Goal: Transaction & Acquisition: Purchase product/service

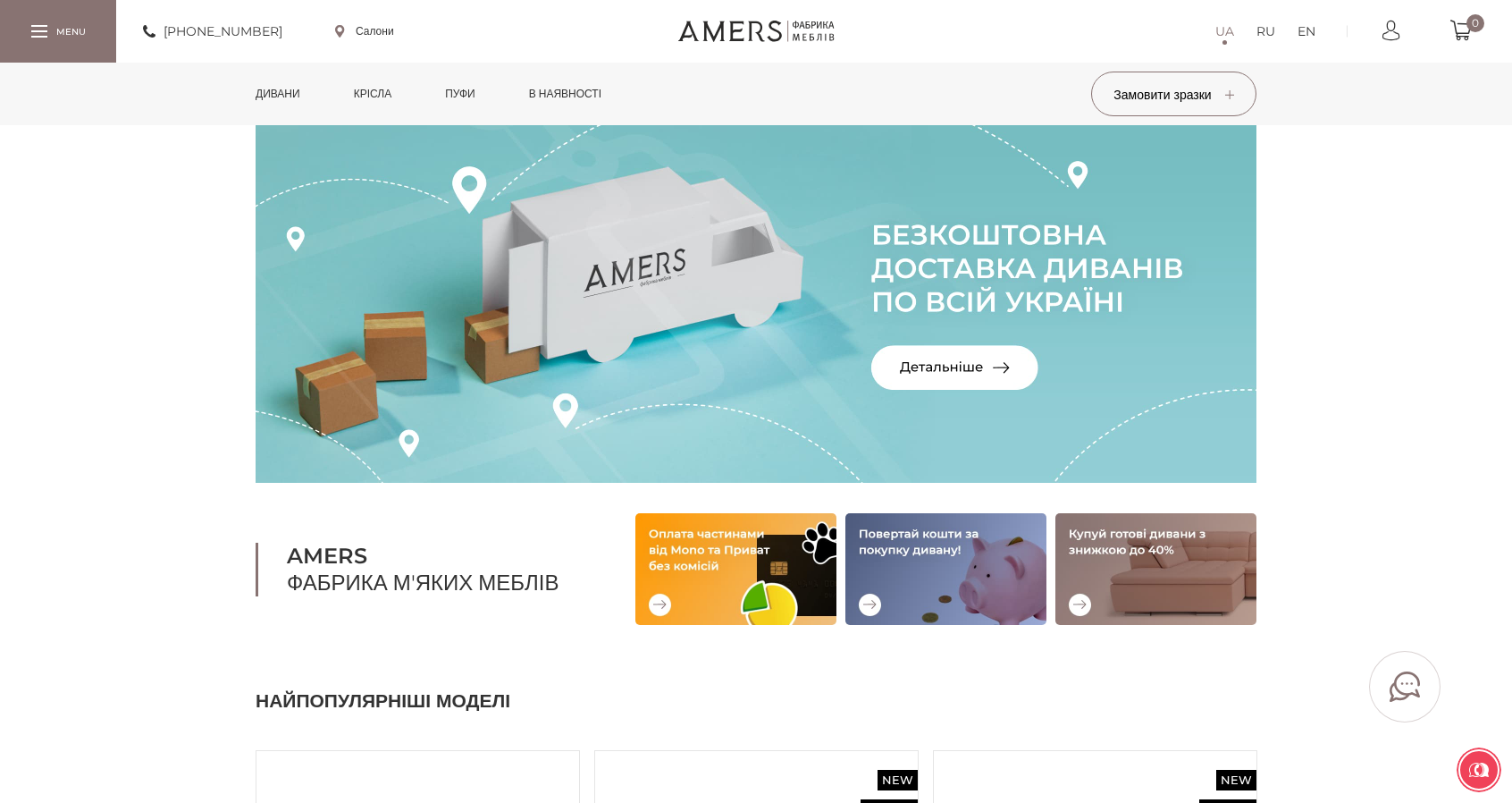
click at [306, 99] on link "Дивани" at bounding box center [278, 93] width 72 height 63
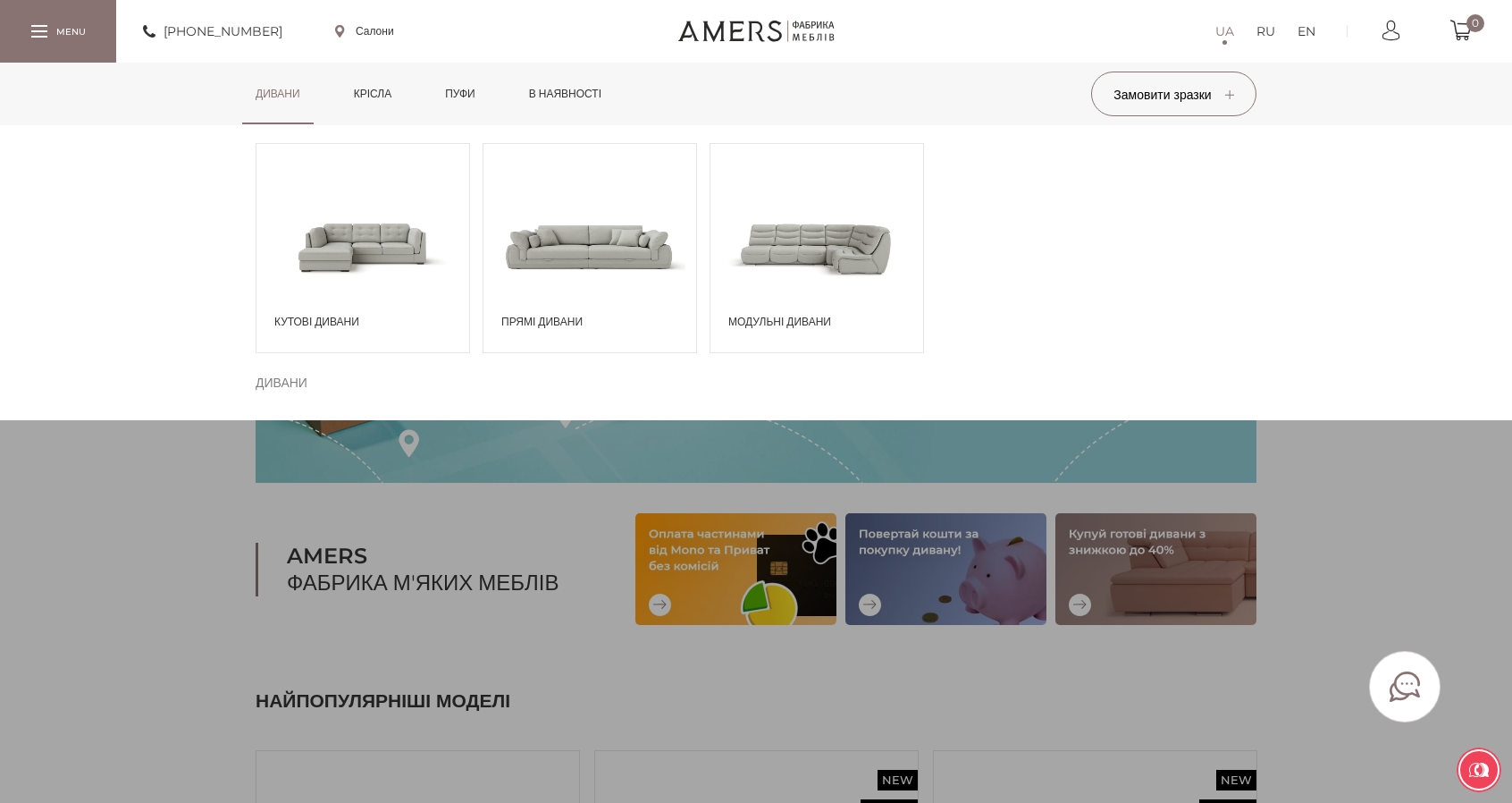
click at [412, 253] on span at bounding box center [363, 246] width 212 height 124
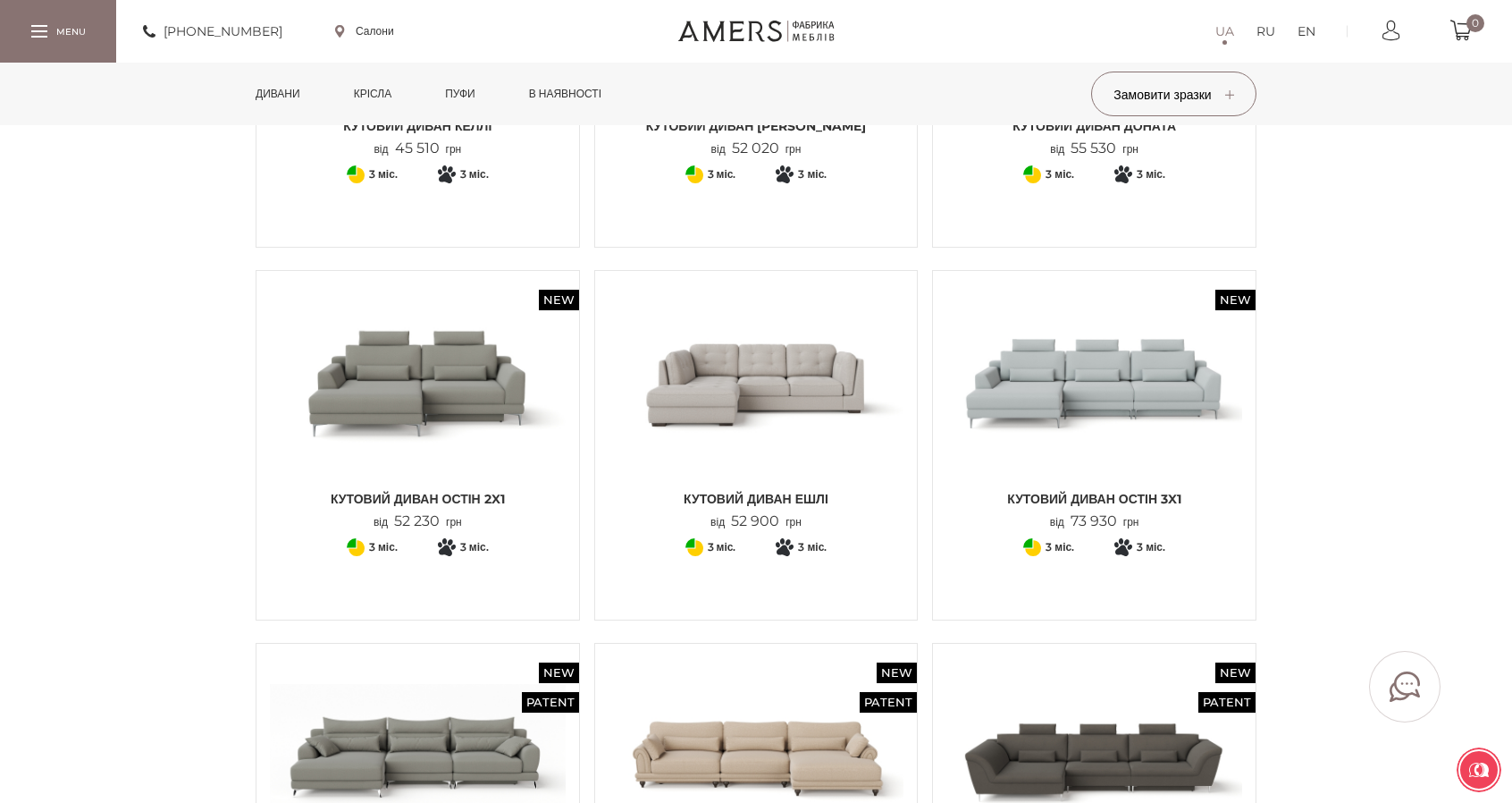
scroll to position [1341, 0]
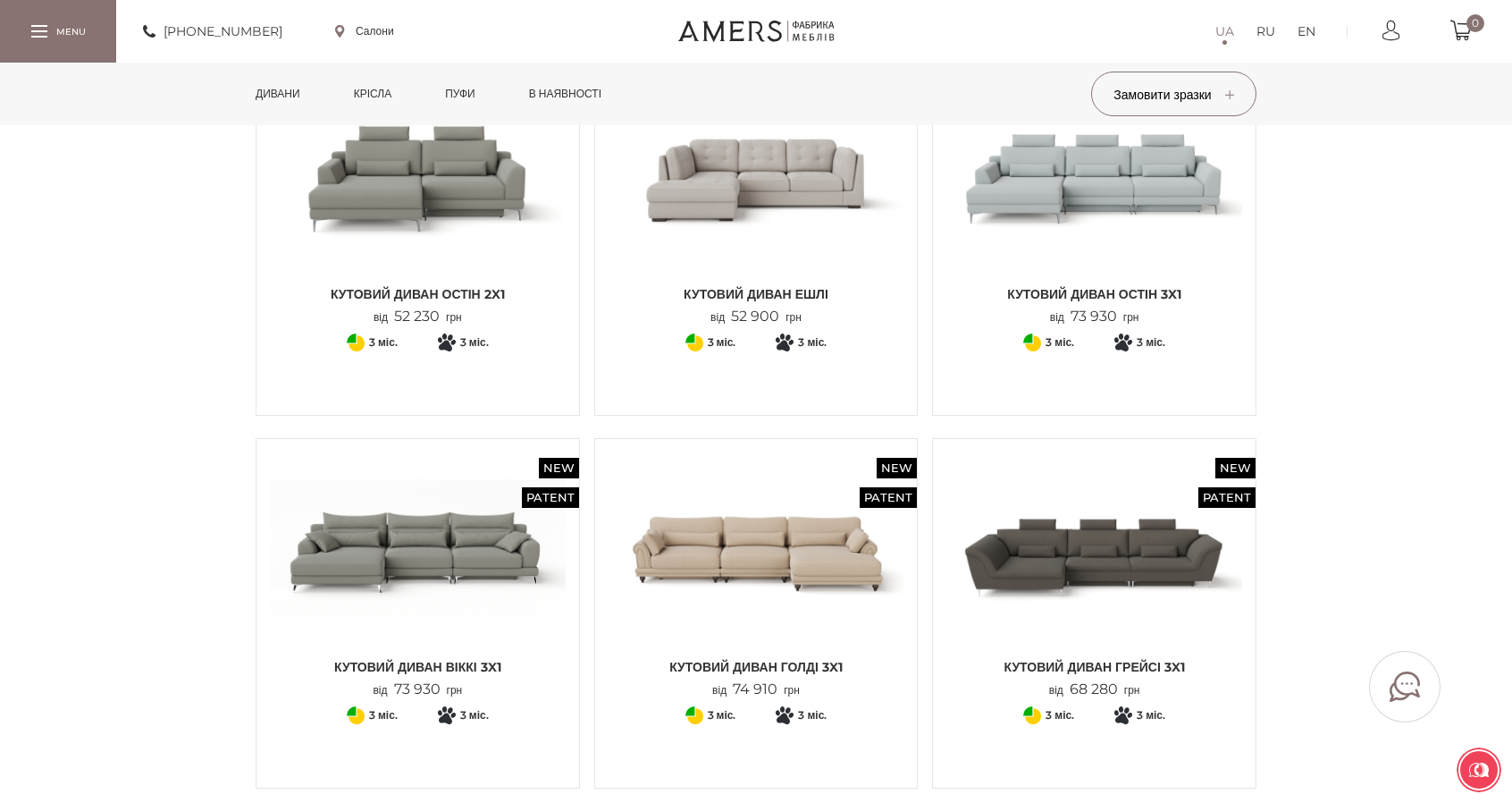
click at [782, 523] on img at bounding box center [756, 551] width 296 height 197
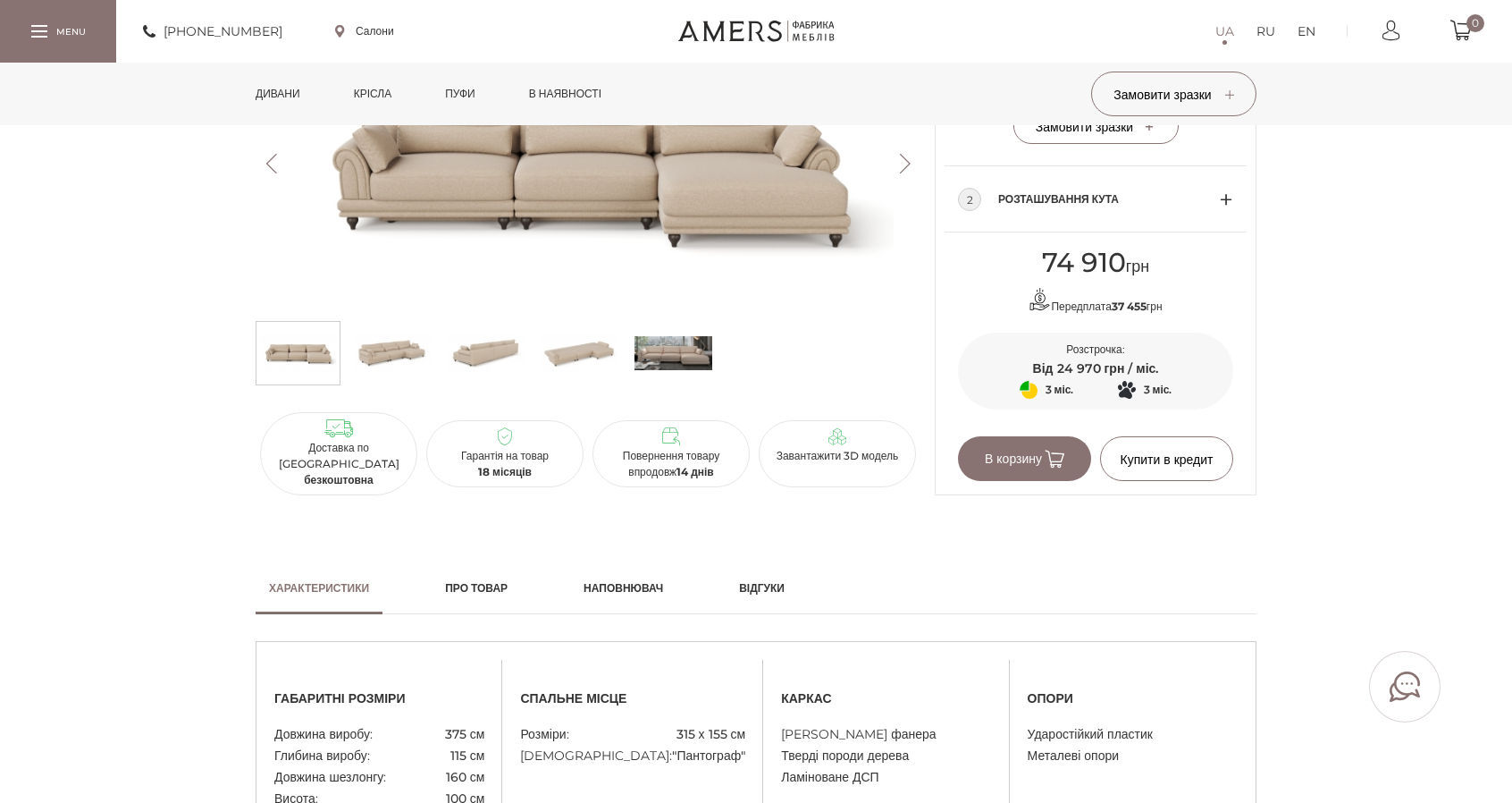
scroll to position [715, 0]
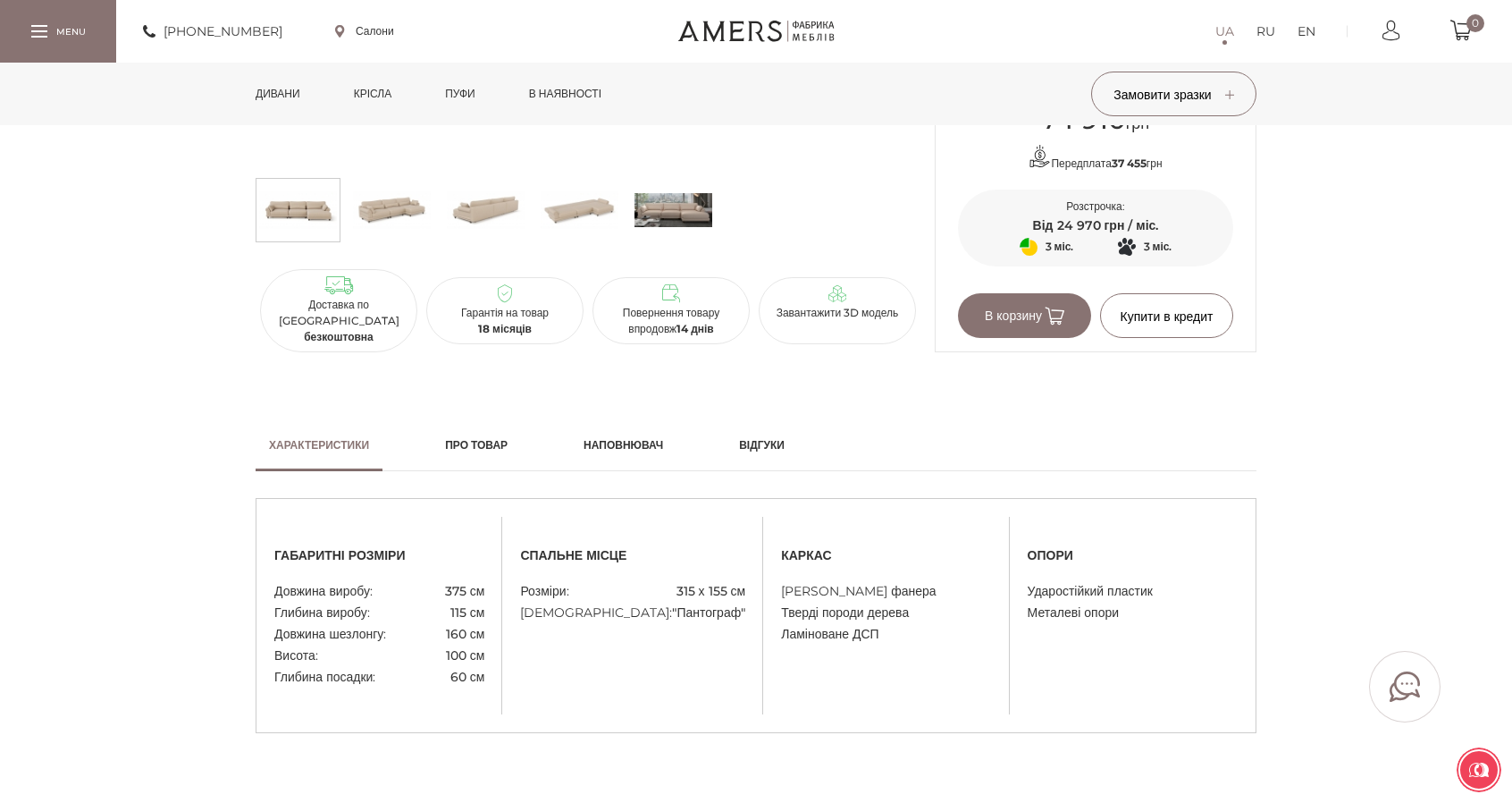
click at [583, 220] on img at bounding box center [580, 210] width 78 height 54
